Goal: Information Seeking & Learning: Learn about a topic

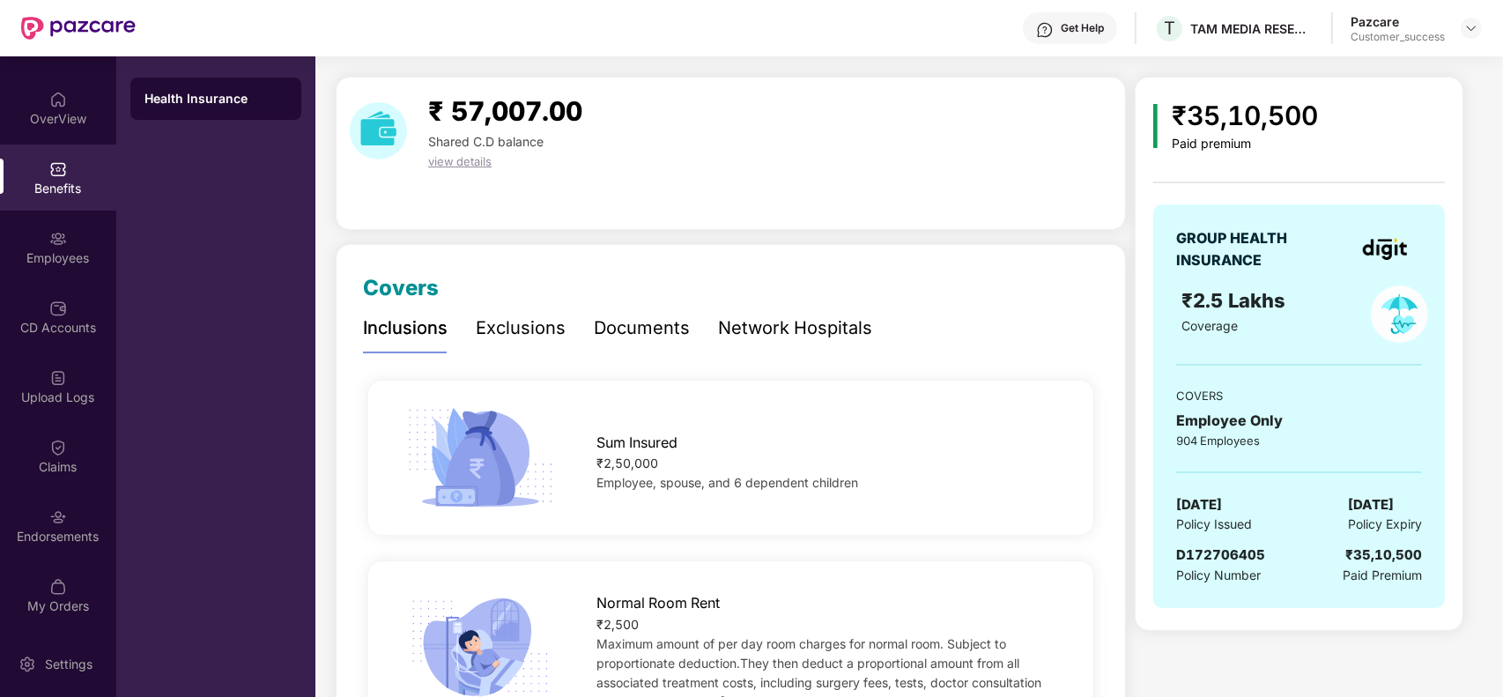
scroll to position [44, 0]
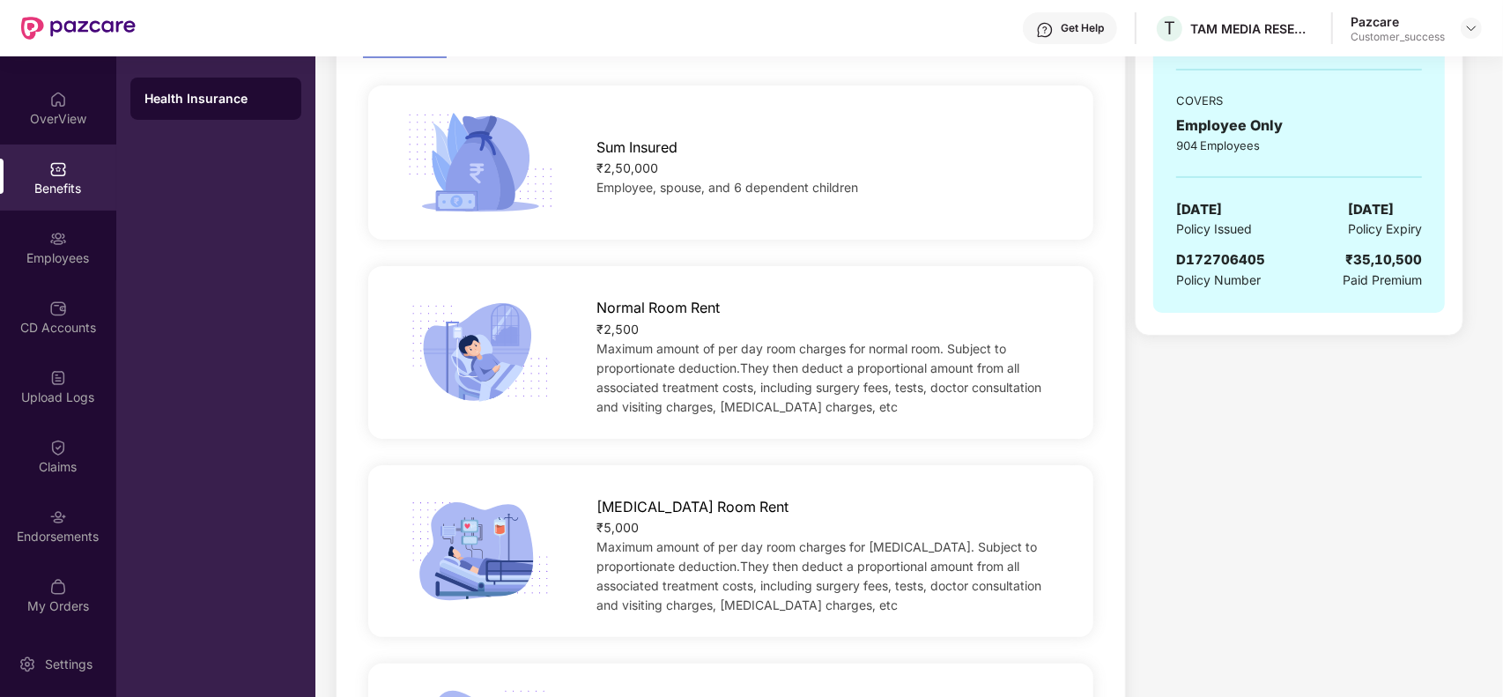
scroll to position [396, 0]
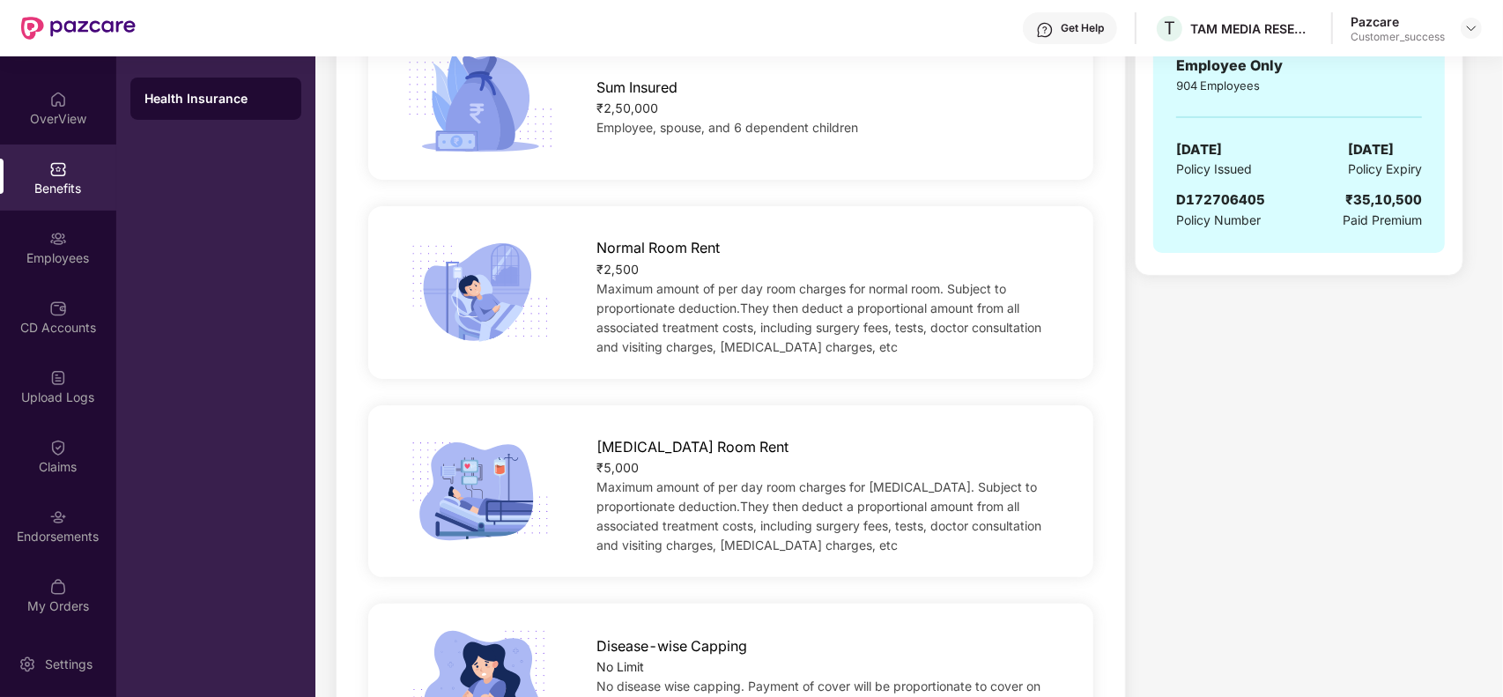
click at [881, 240] on div "Normal Room Rent" at bounding box center [828, 243] width 465 height 31
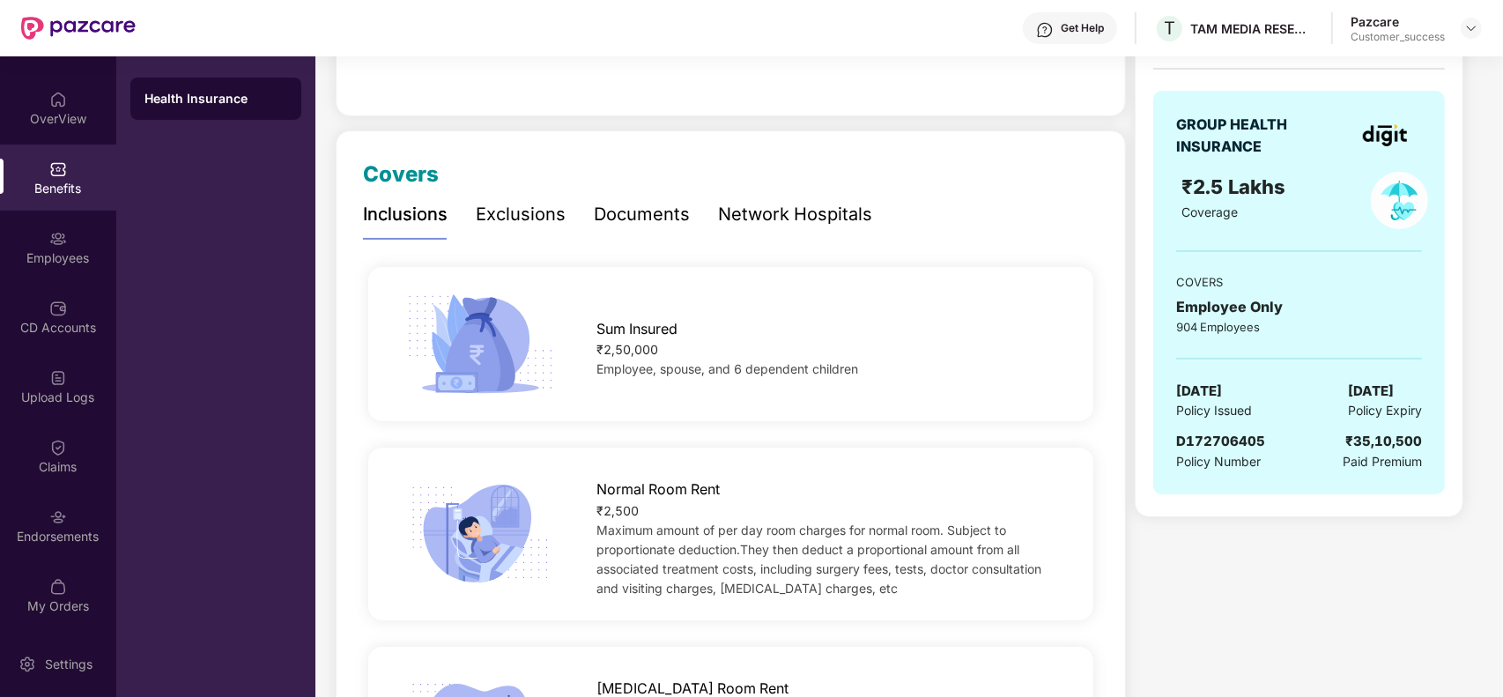
scroll to position [44, 0]
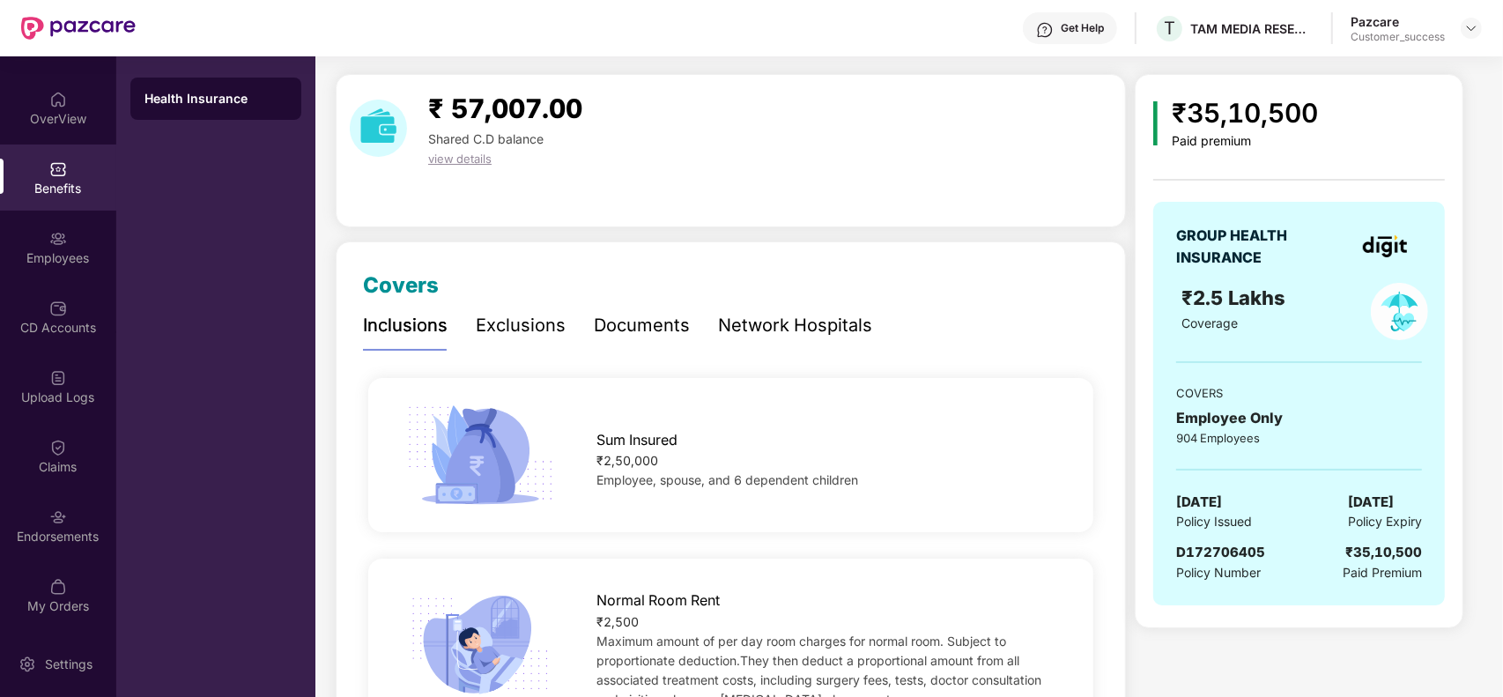
click at [504, 322] on div "Exclusions" at bounding box center [521, 325] width 90 height 27
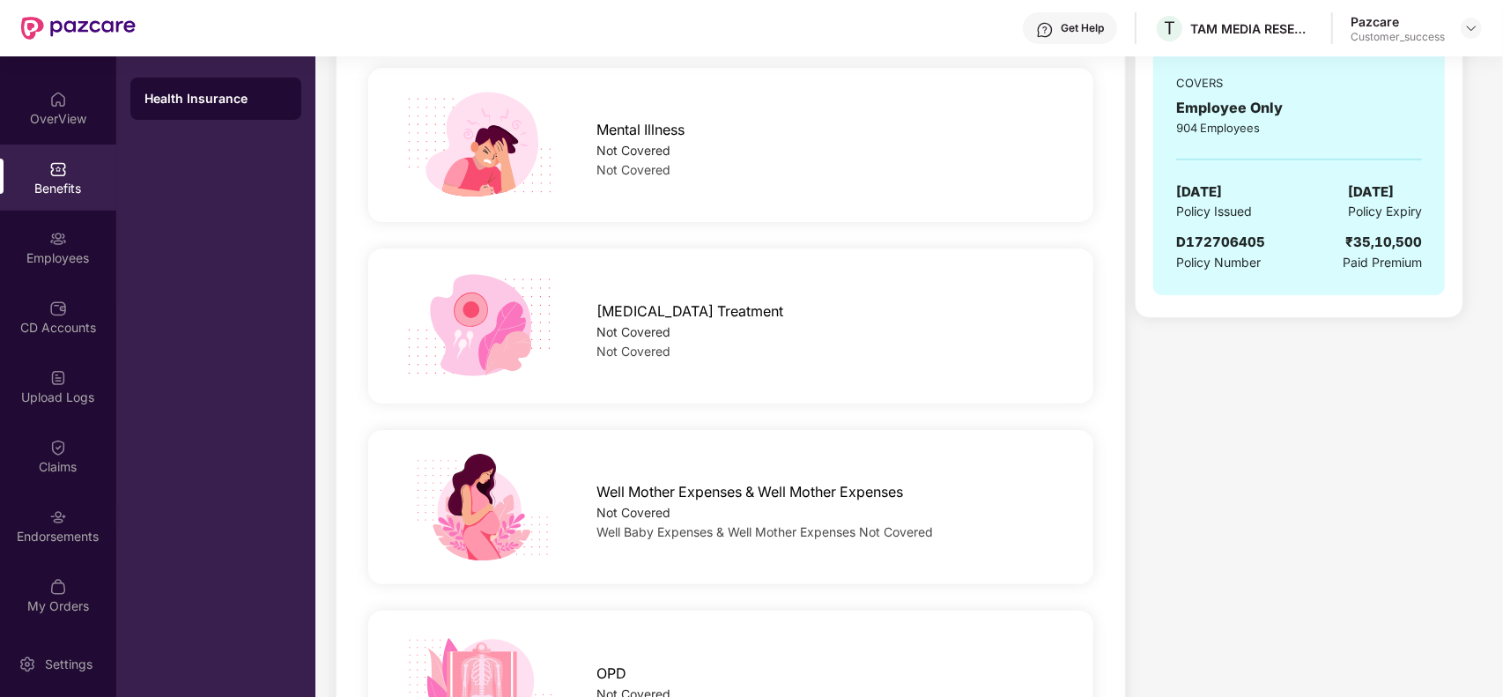
scroll to position [264, 0]
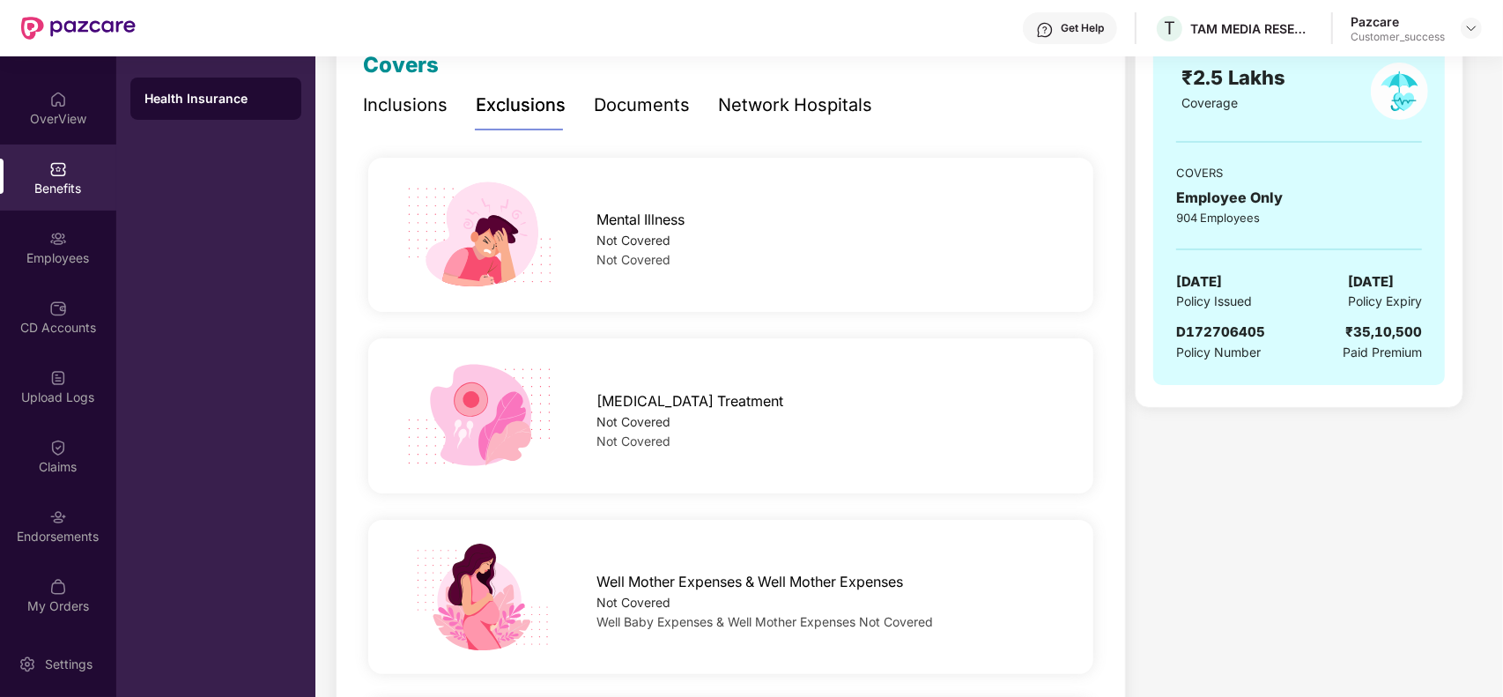
click at [389, 115] on div "Inclusions" at bounding box center [405, 105] width 85 height 27
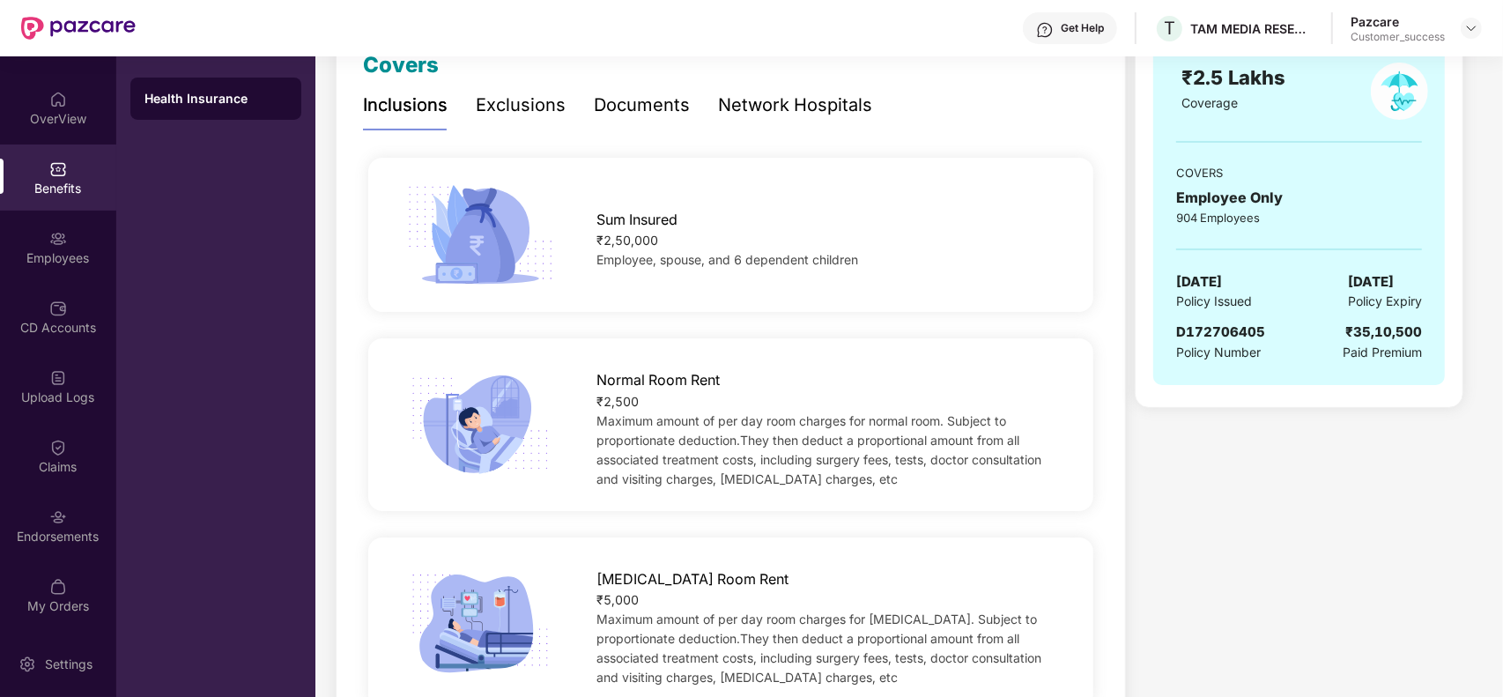
click at [1067, 226] on div "Sum Insured ₹2,50,000 Employee, spouse, and 6 dependent children" at bounding box center [828, 235] width 521 height 70
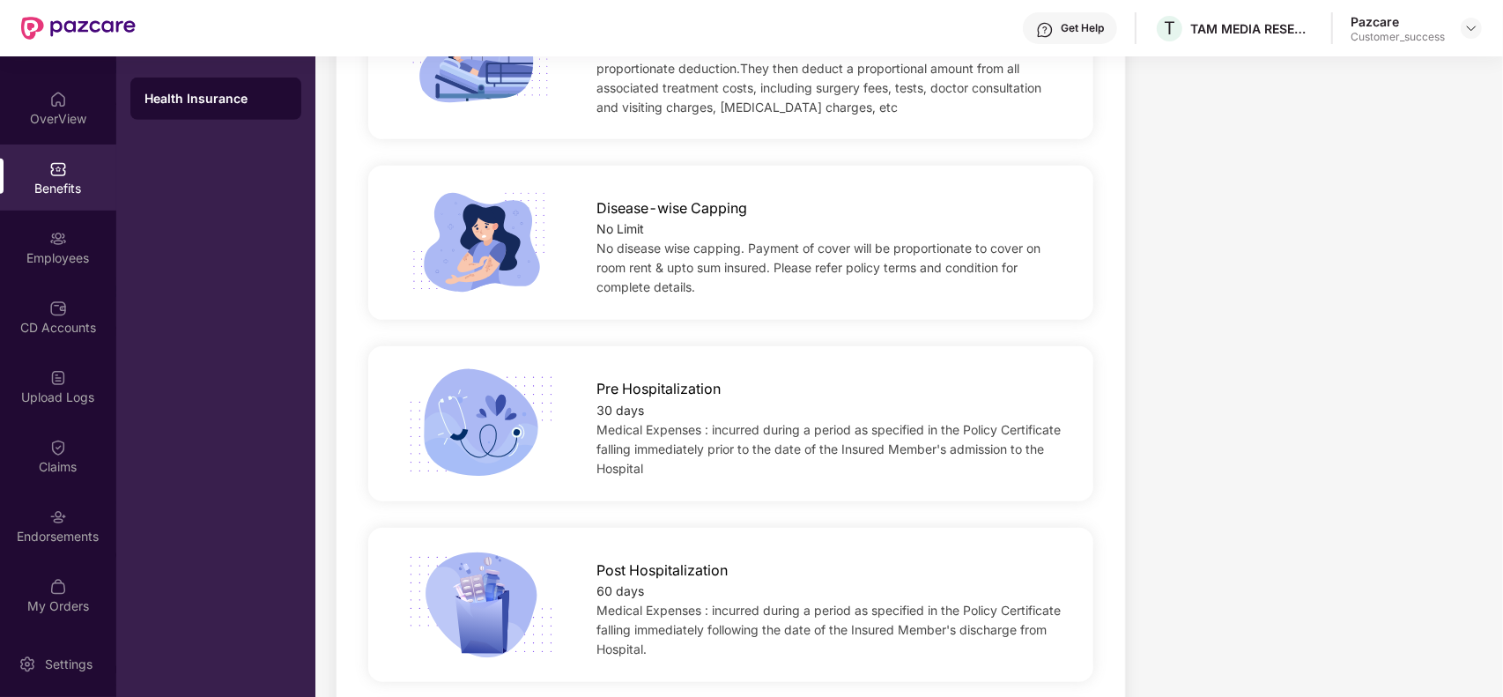
scroll to position [837, 0]
click at [926, 389] on div "Pre Hospitalization" at bounding box center [828, 381] width 465 height 31
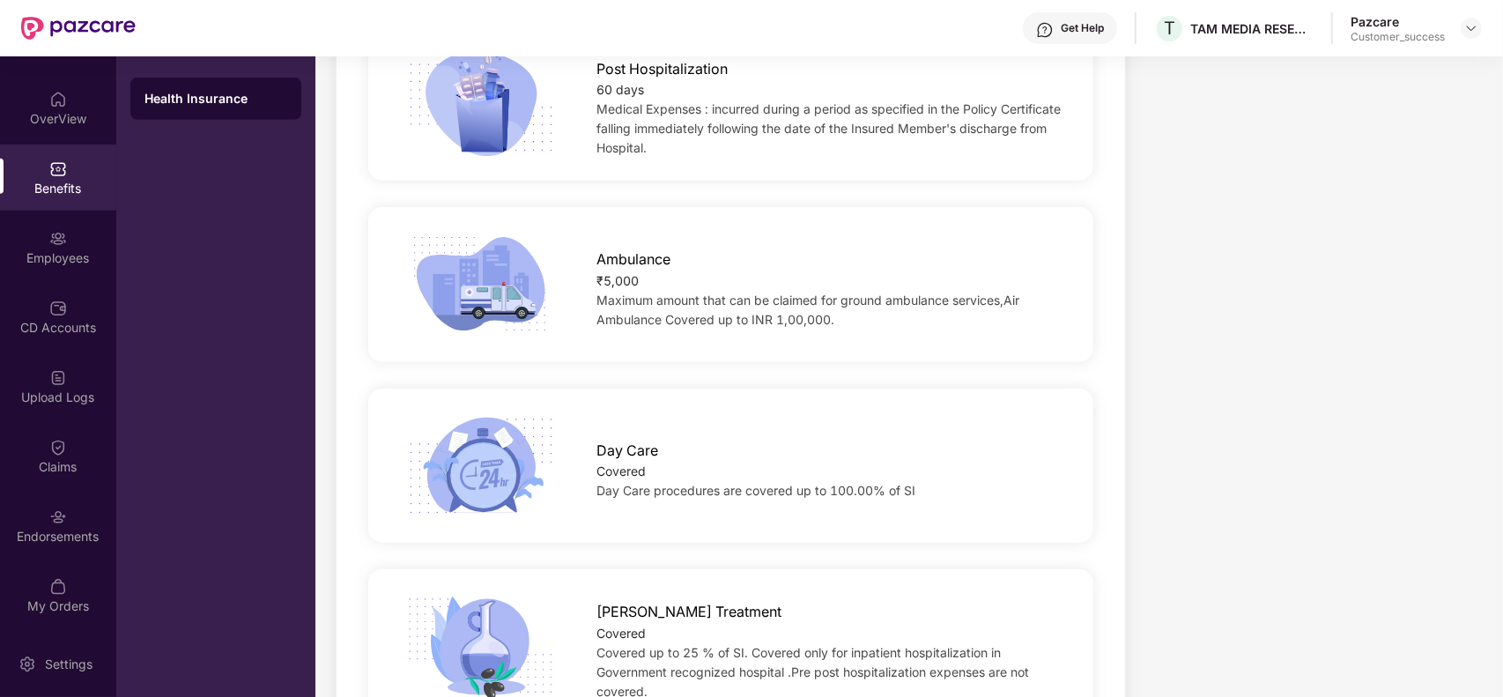
scroll to position [1365, 0]
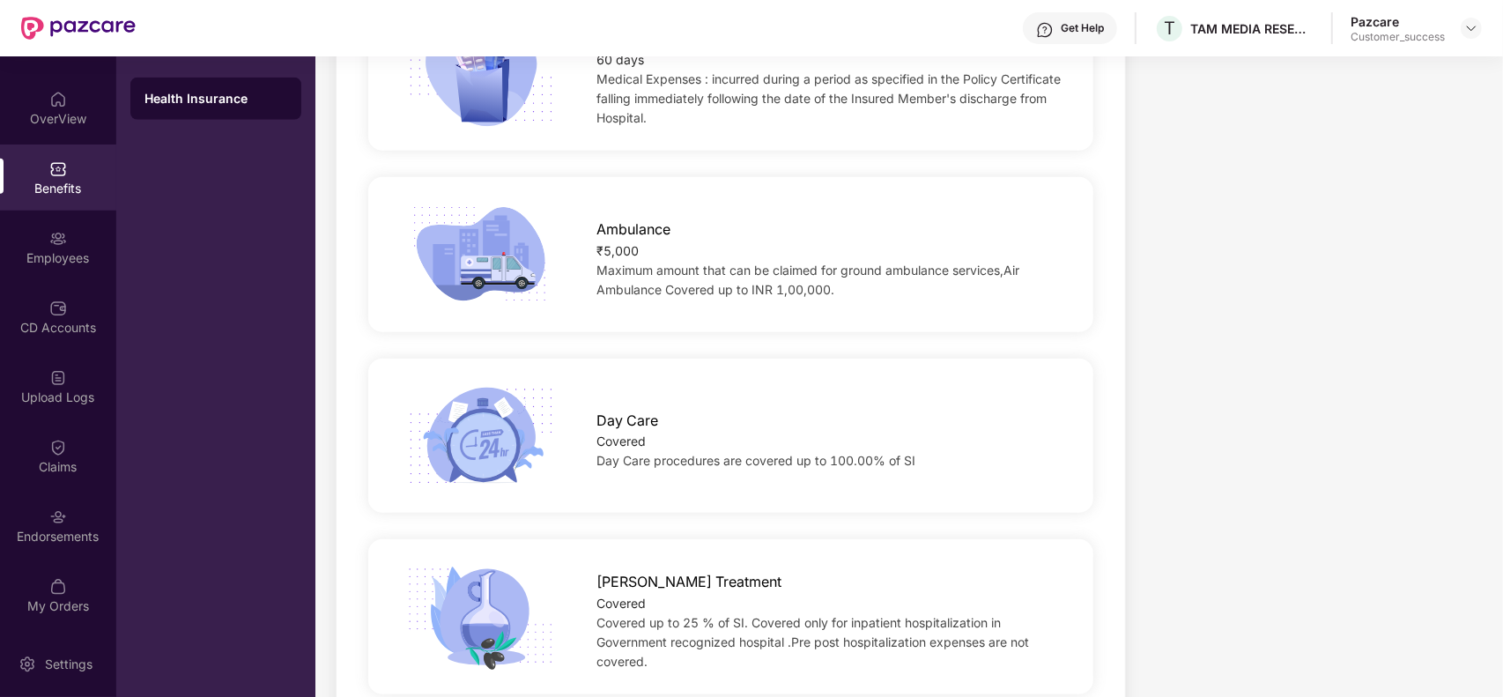
click at [935, 305] on div "Ambulance ₹5,000 Maximum amount that can be claimed for ground ambulance servic…" at bounding box center [730, 254] width 781 height 111
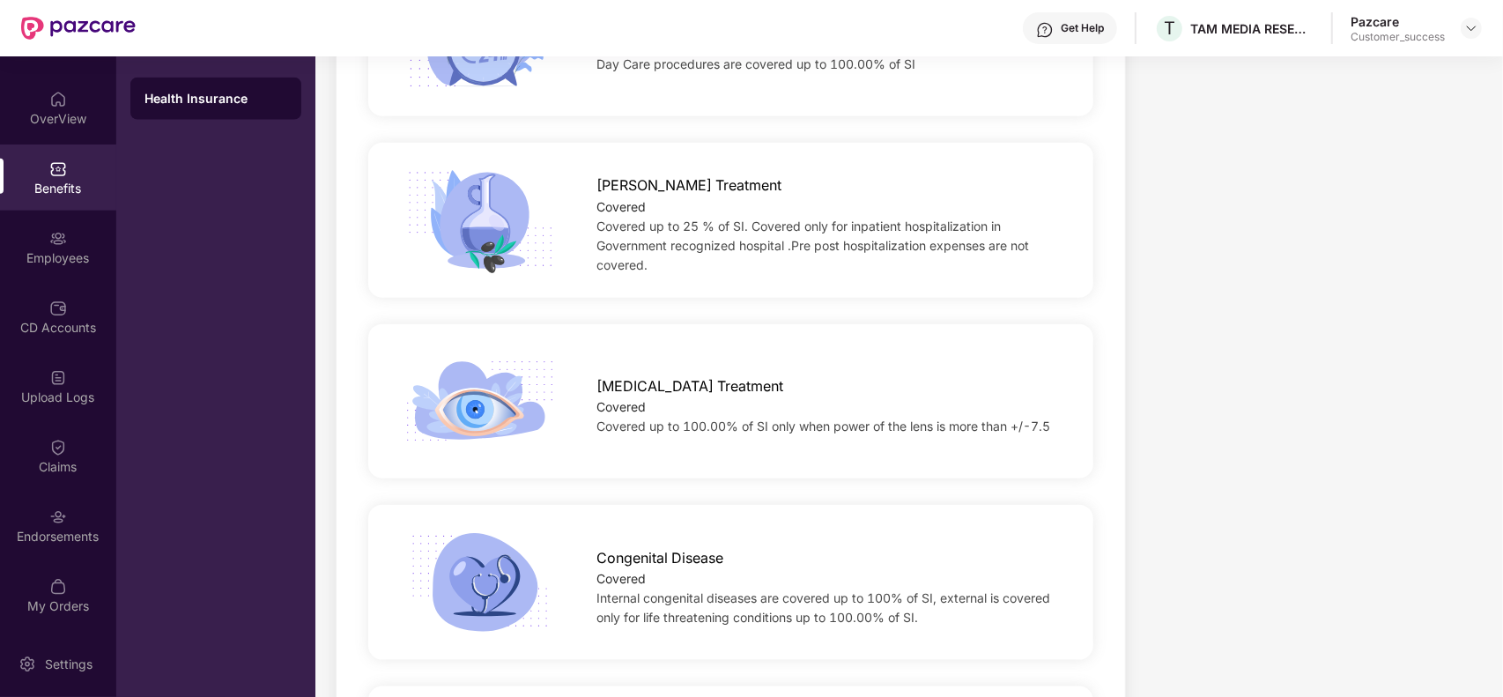
scroll to position [1806, 0]
